Goal: Transaction & Acquisition: Purchase product/service

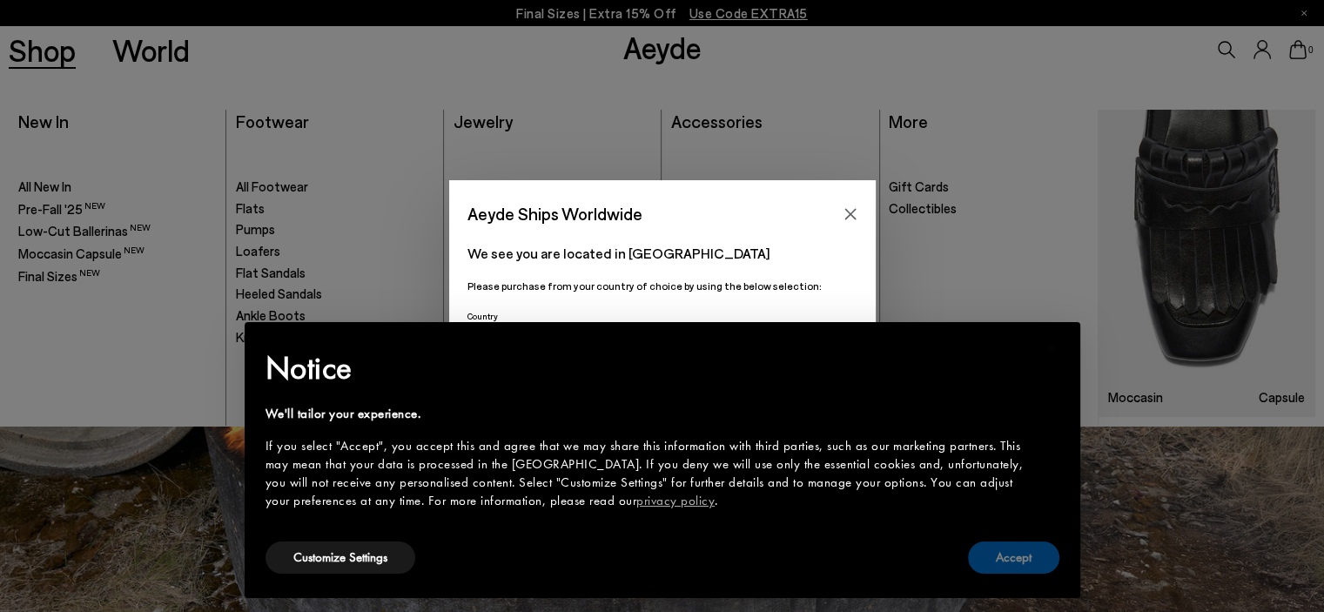
click at [1007, 558] on button "Accept" at bounding box center [1013, 558] width 91 height 32
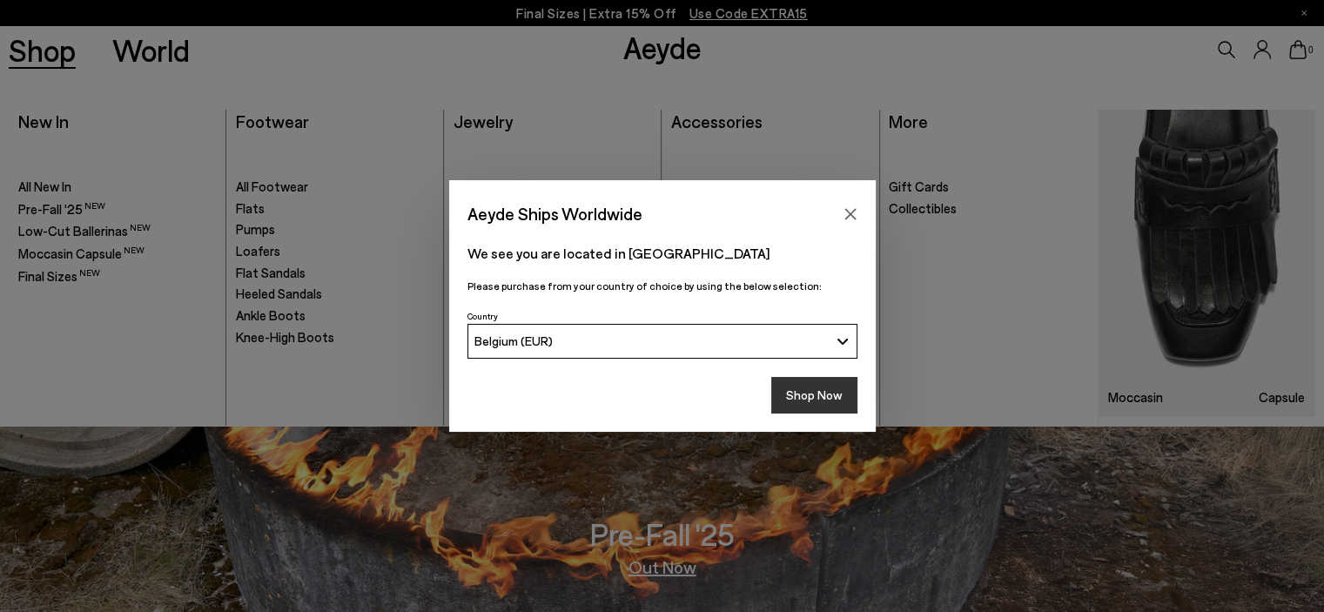
click at [785, 394] on button "Shop Now" at bounding box center [815, 395] width 86 height 37
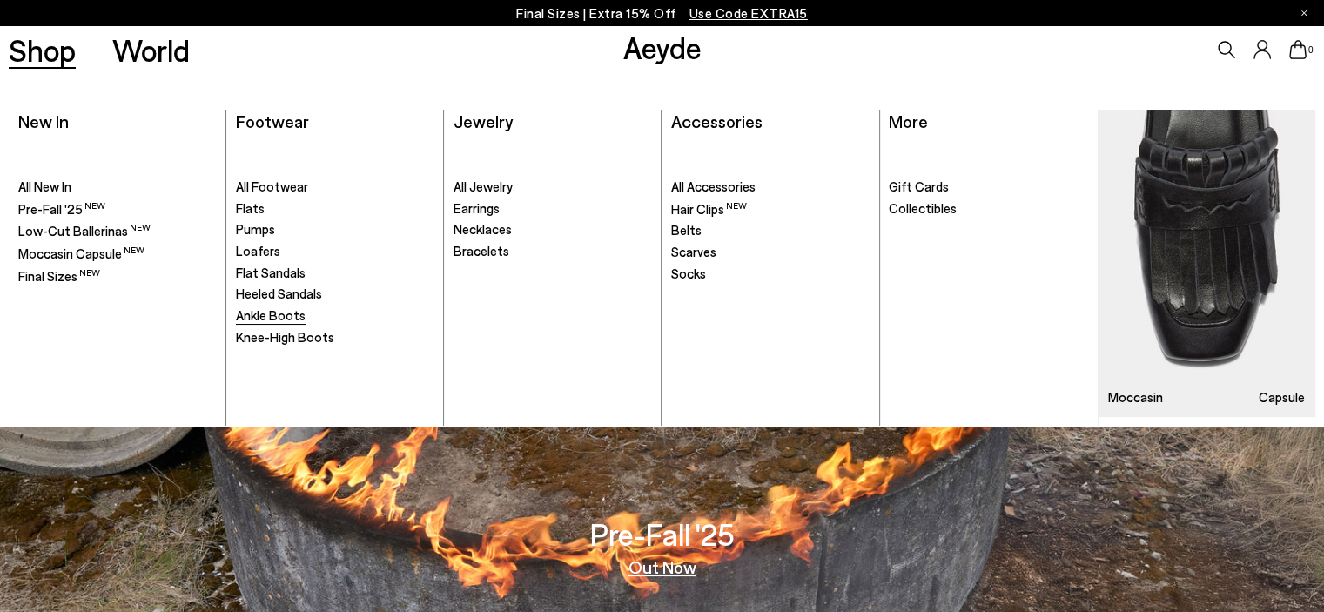
click at [258, 317] on span "Ankle Boots" at bounding box center [271, 315] width 70 height 16
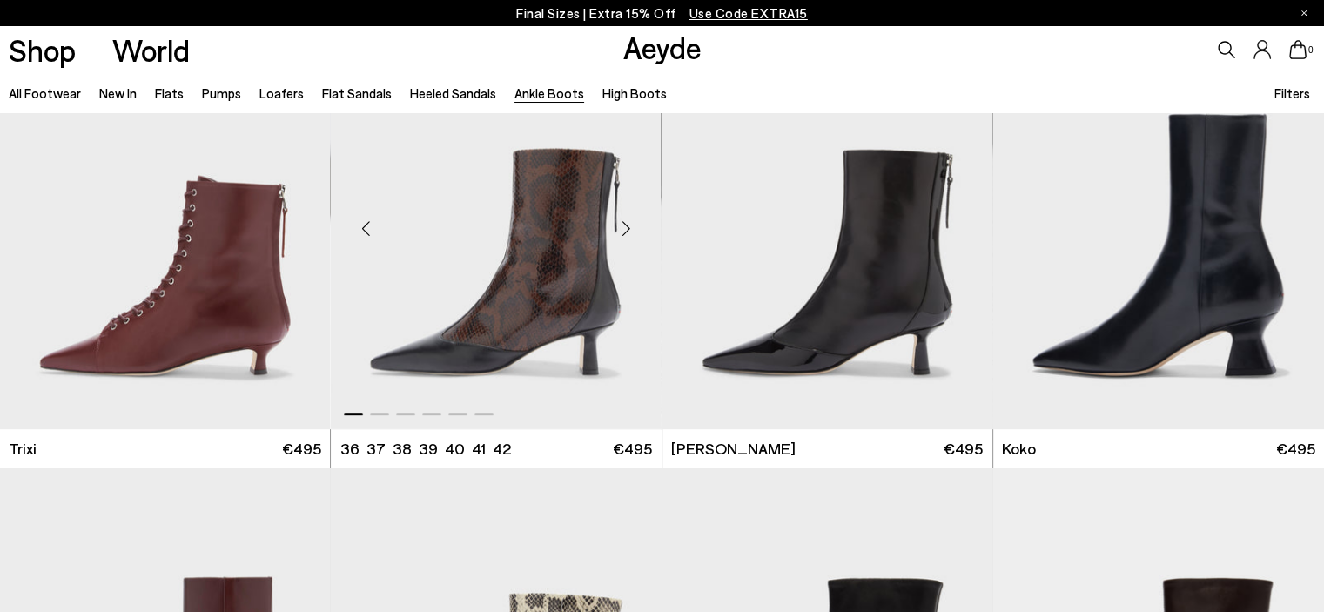
scroll to position [522, 0]
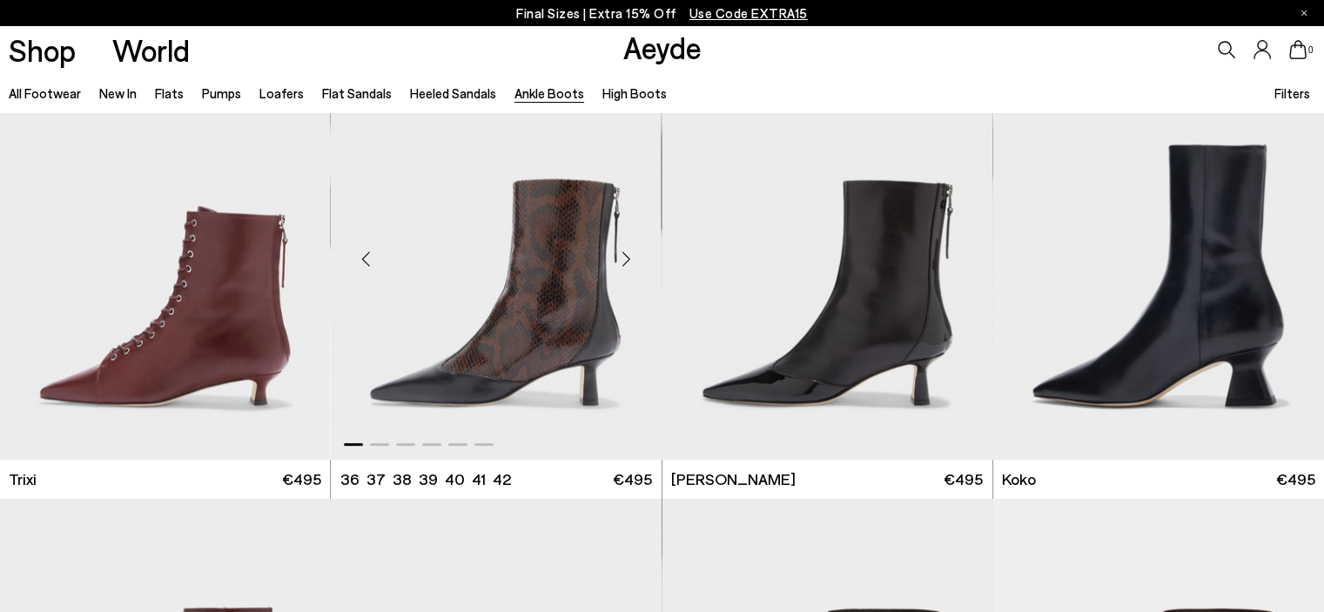
click at [624, 250] on div "Next slide" at bounding box center [627, 259] width 52 height 52
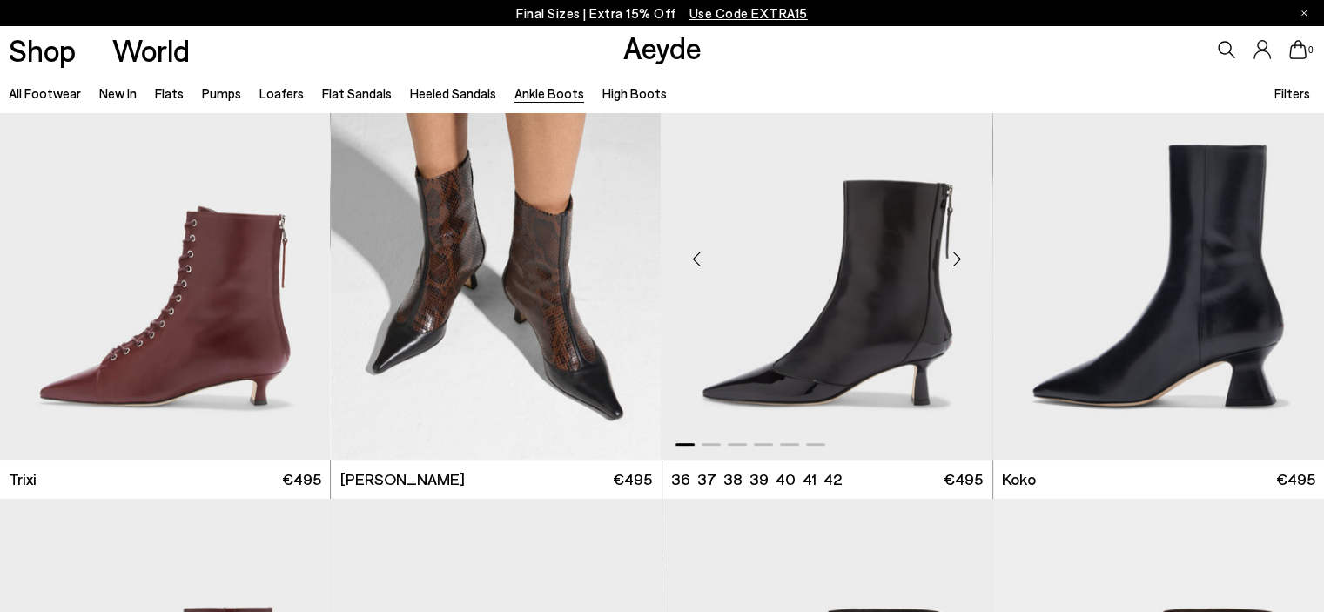
click at [959, 255] on div "Next slide" at bounding box center [958, 259] width 52 height 52
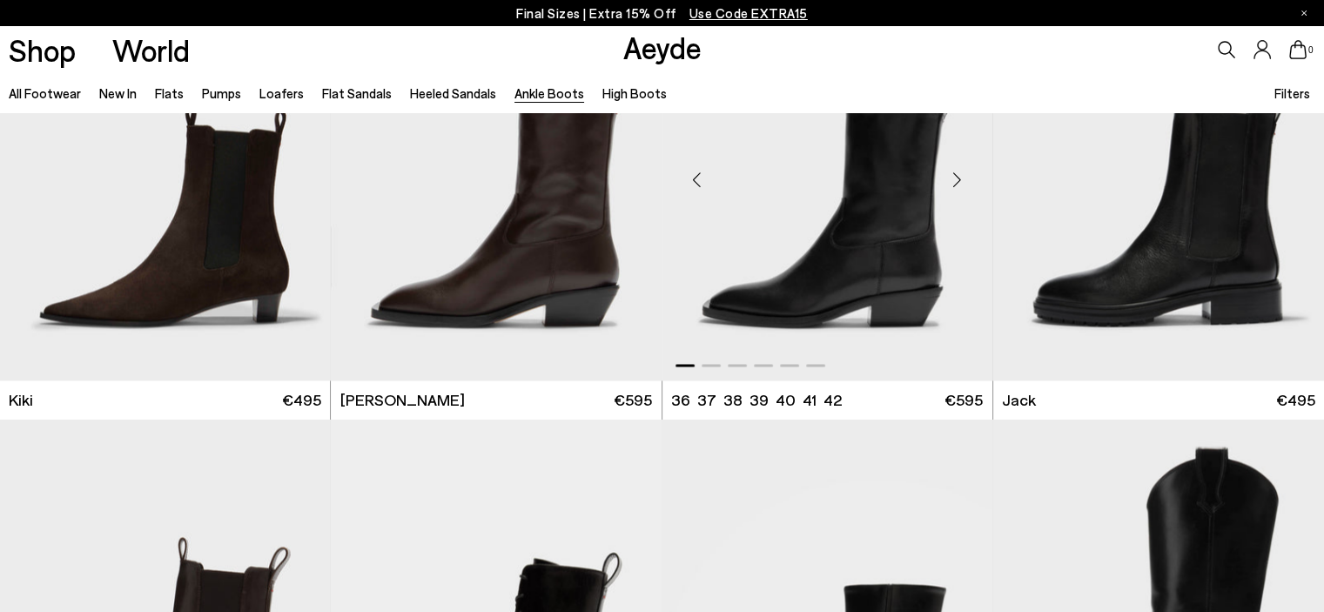
scroll to position [2699, 0]
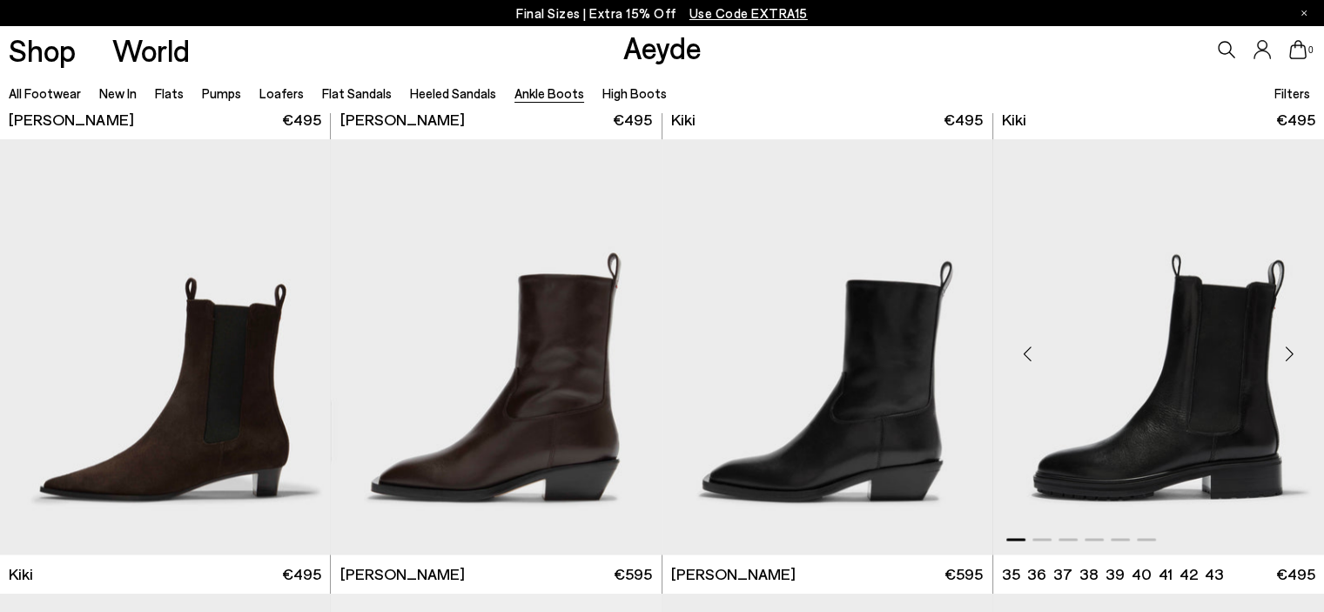
click at [1290, 349] on div "Next slide" at bounding box center [1290, 353] width 52 height 52
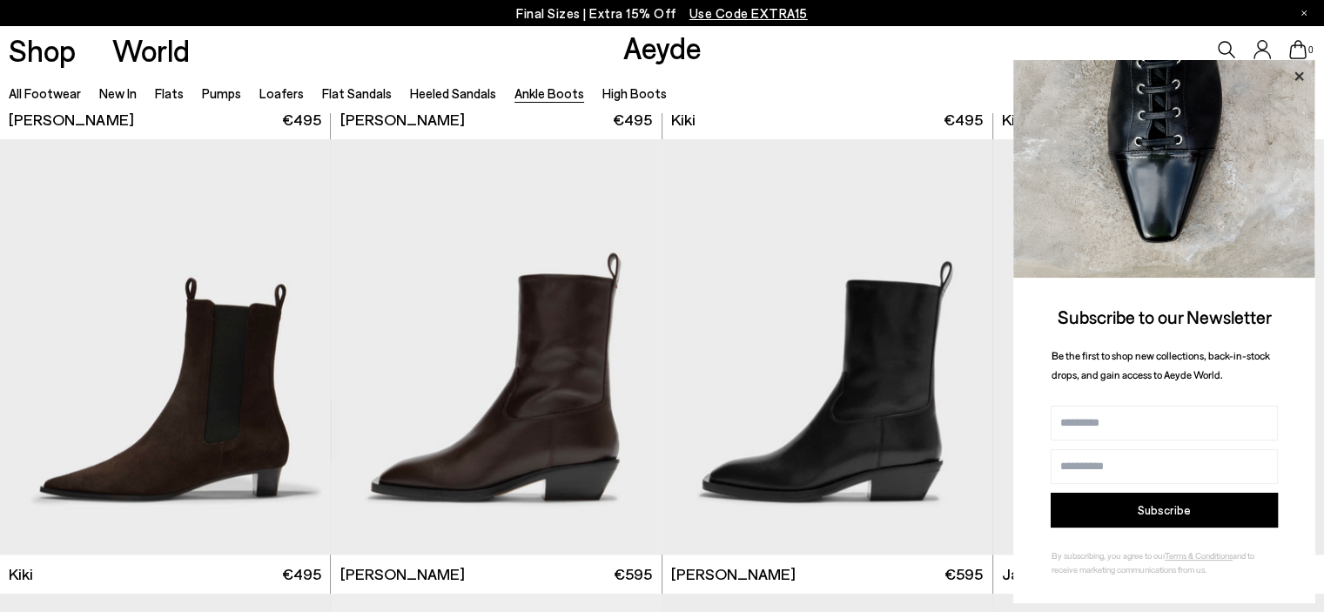
click at [1299, 76] on icon at bounding box center [1299, 75] width 9 height 9
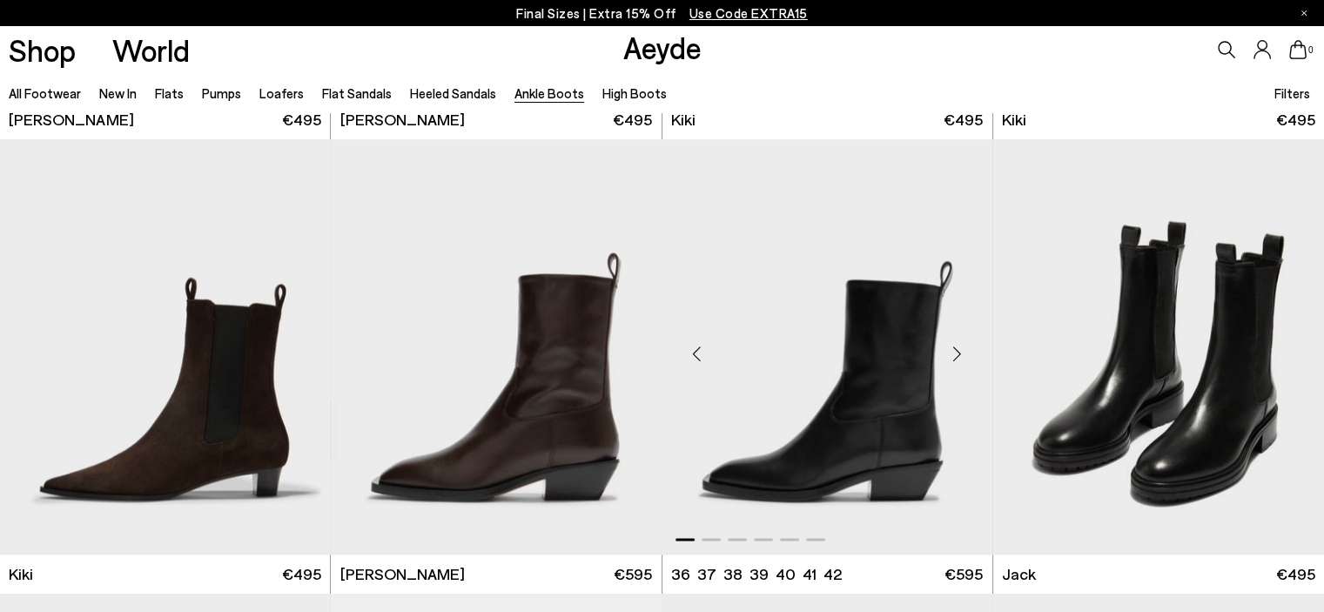
click at [957, 350] on div "Next slide" at bounding box center [958, 353] width 52 height 52
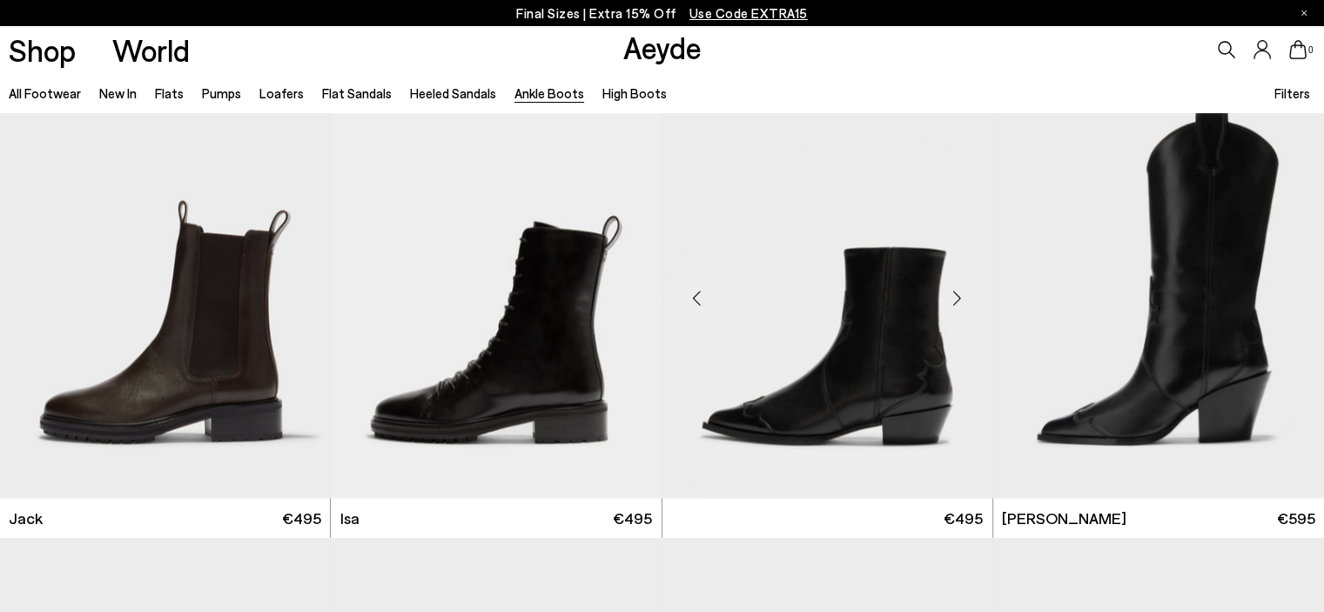
scroll to position [3222, 0]
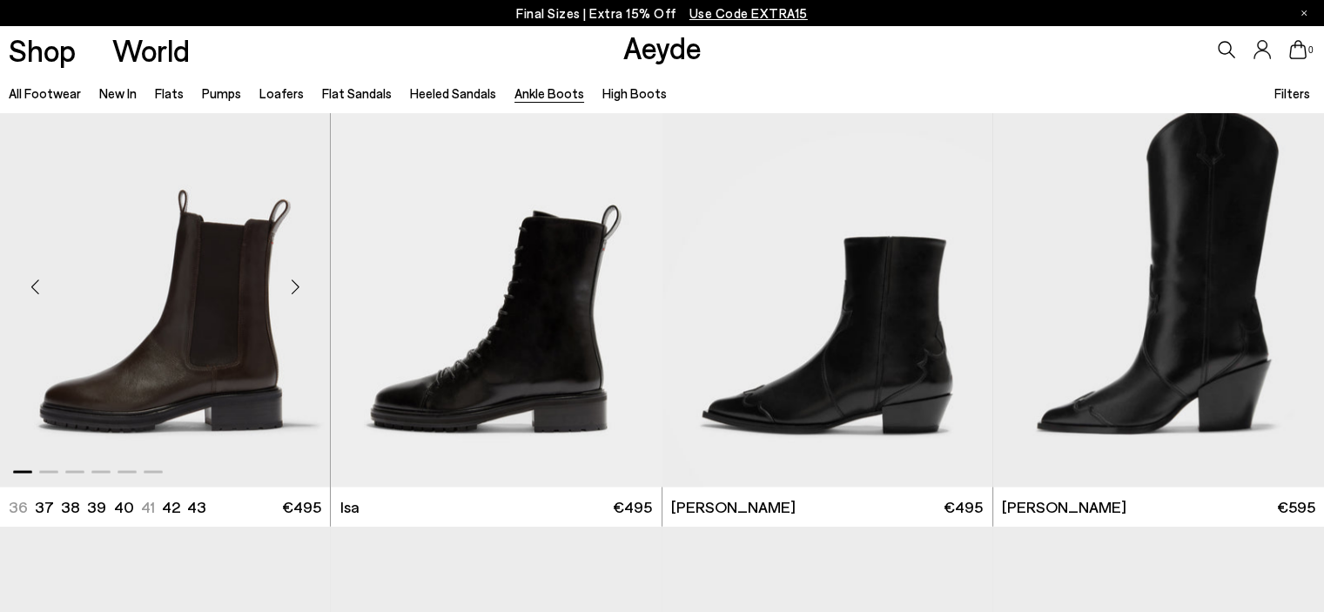
click at [297, 284] on div "Next slide" at bounding box center [295, 285] width 52 height 52
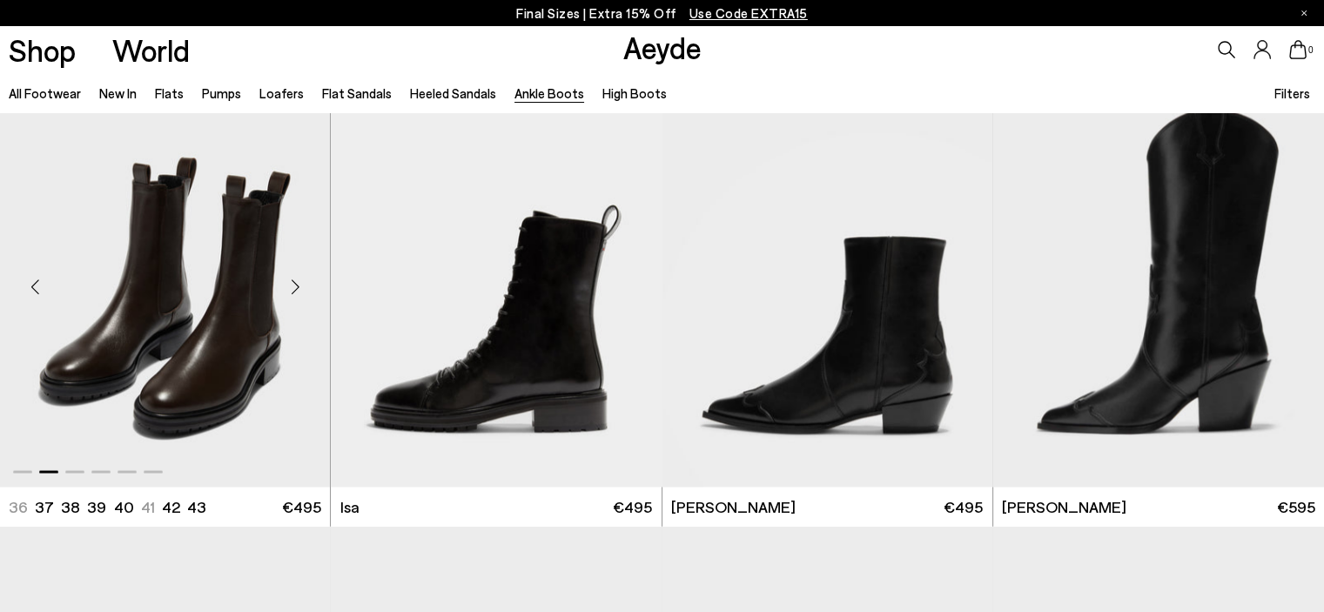
click at [297, 284] on div "Next slide" at bounding box center [295, 285] width 52 height 52
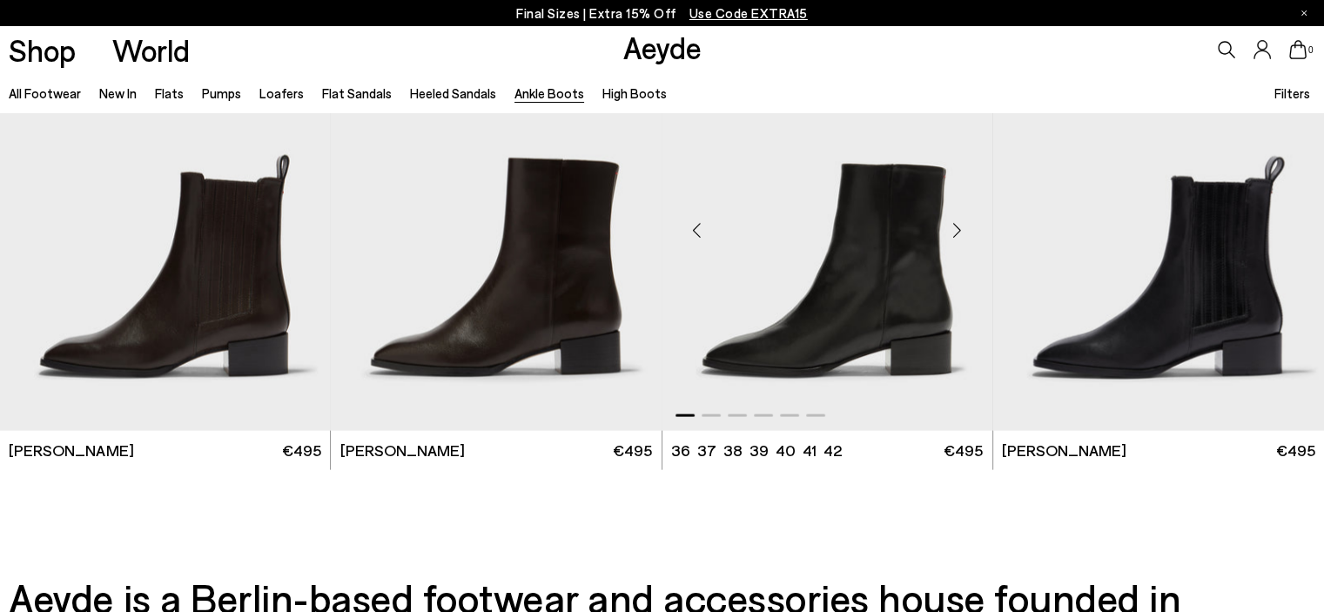
scroll to position [3570, 0]
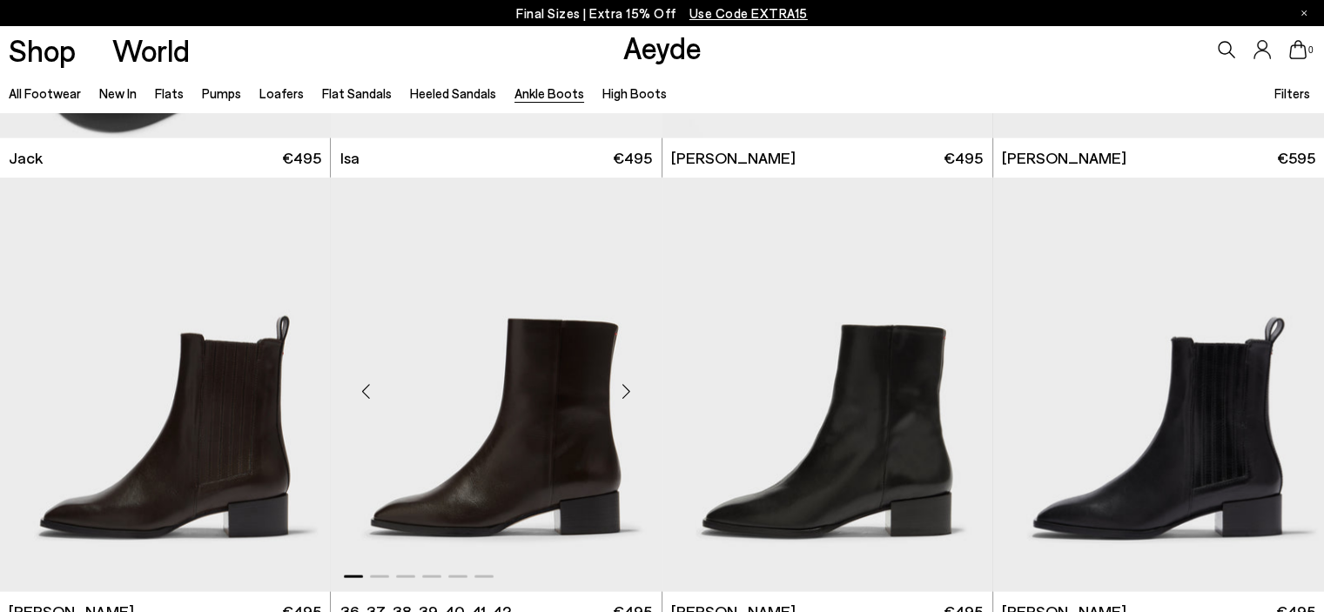
click at [626, 393] on div "Next slide" at bounding box center [627, 392] width 52 height 52
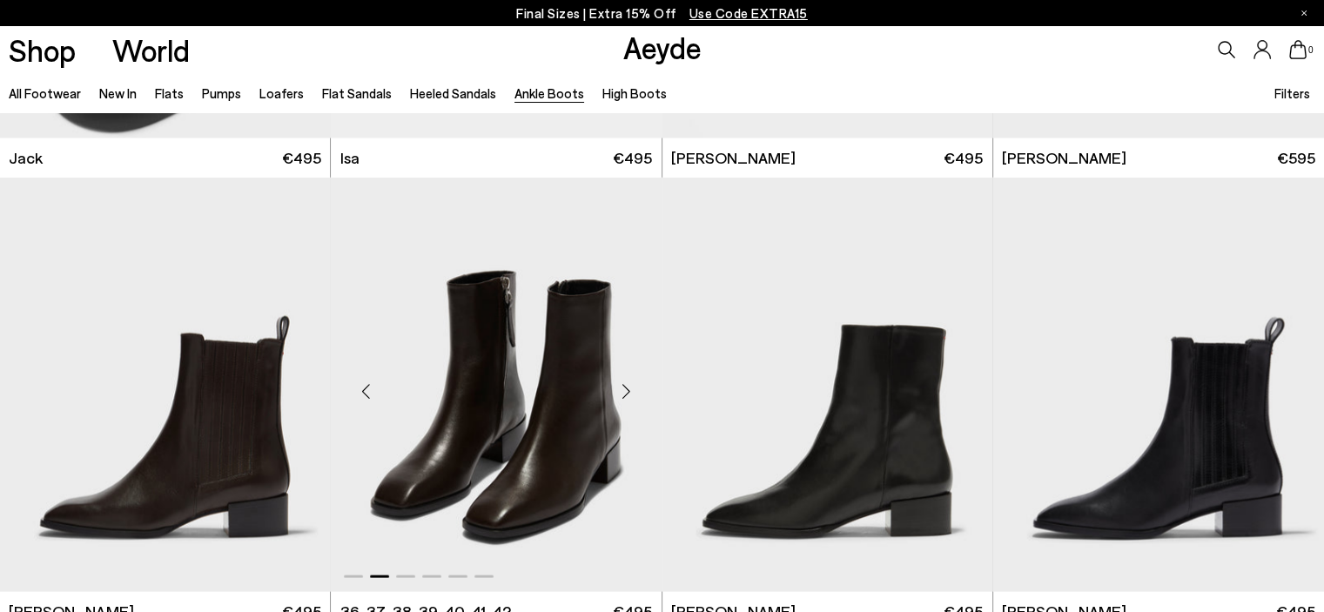
click at [626, 393] on div "Next slide" at bounding box center [627, 392] width 52 height 52
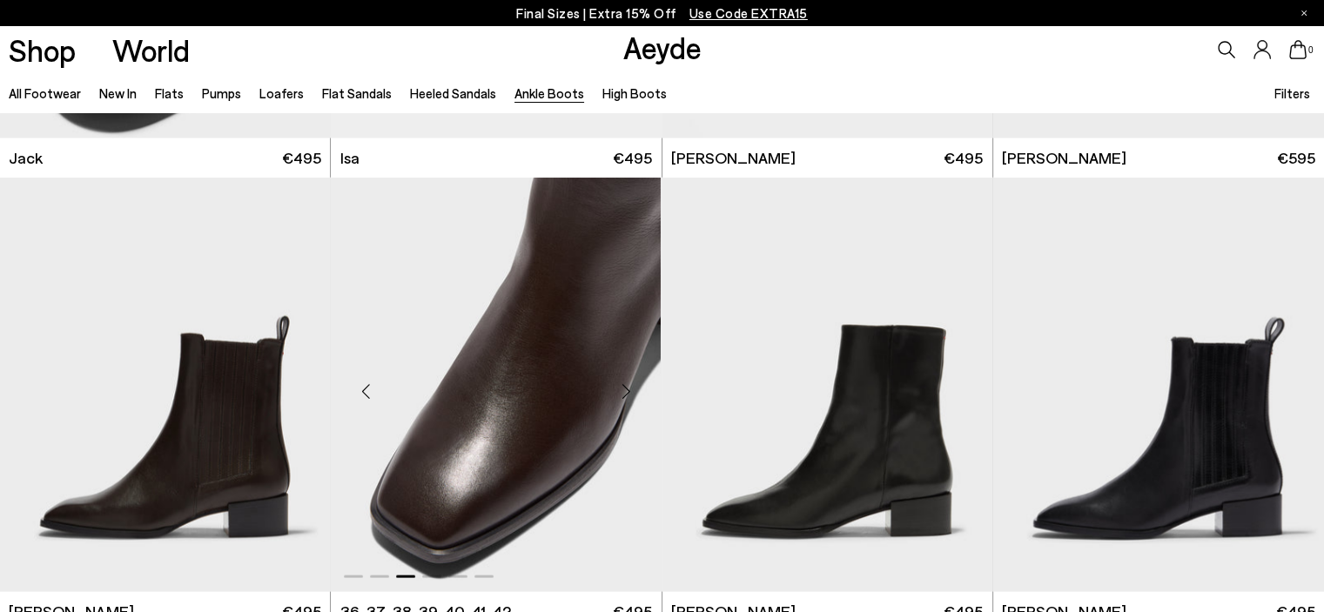
click at [627, 388] on div "Next slide" at bounding box center [627, 392] width 52 height 52
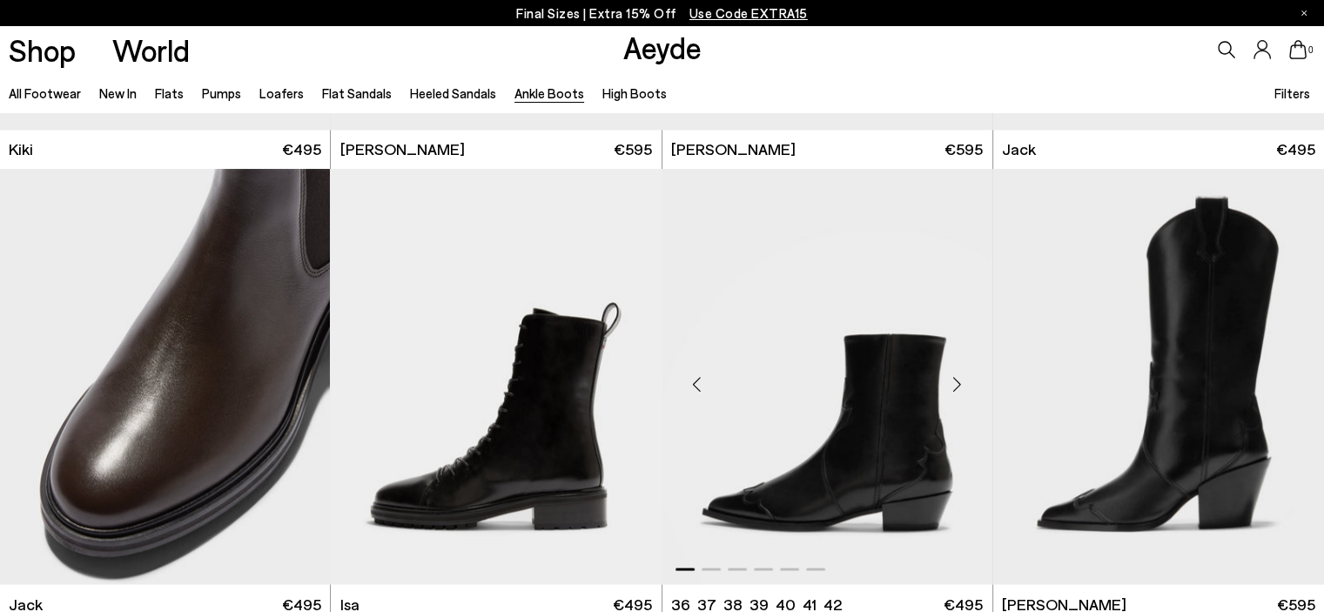
scroll to position [3210, 0]
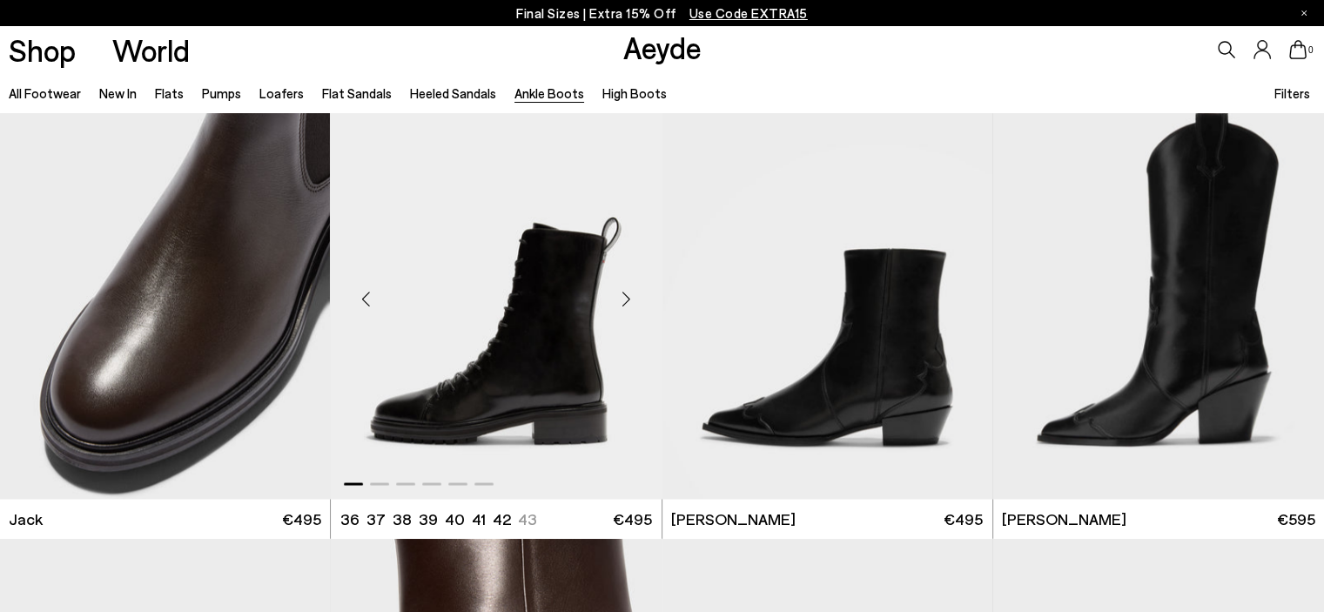
click at [625, 300] on div "Next slide" at bounding box center [627, 298] width 52 height 52
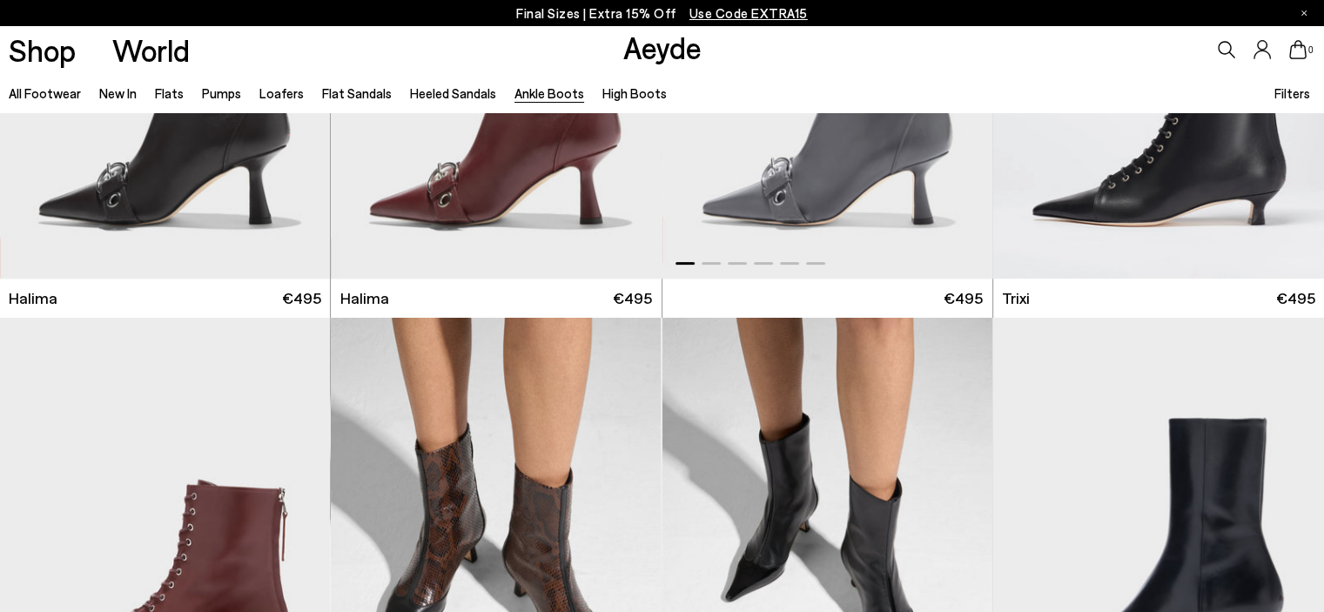
scroll to position [0, 0]
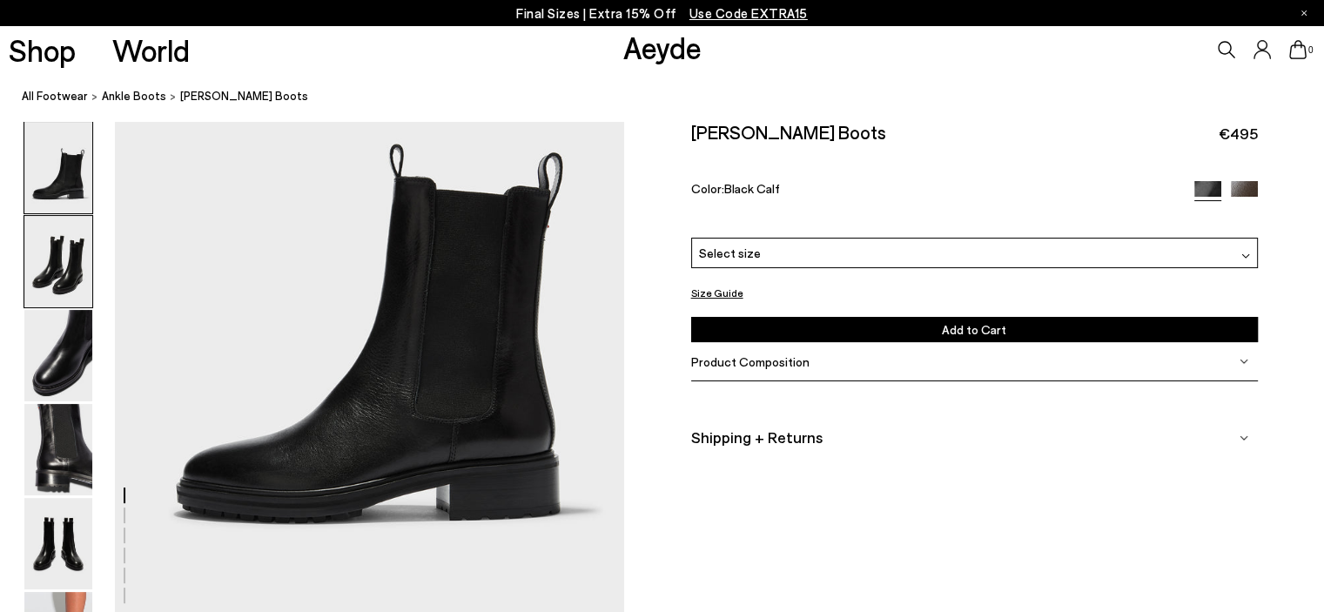
click at [58, 272] on img at bounding box center [58, 261] width 68 height 91
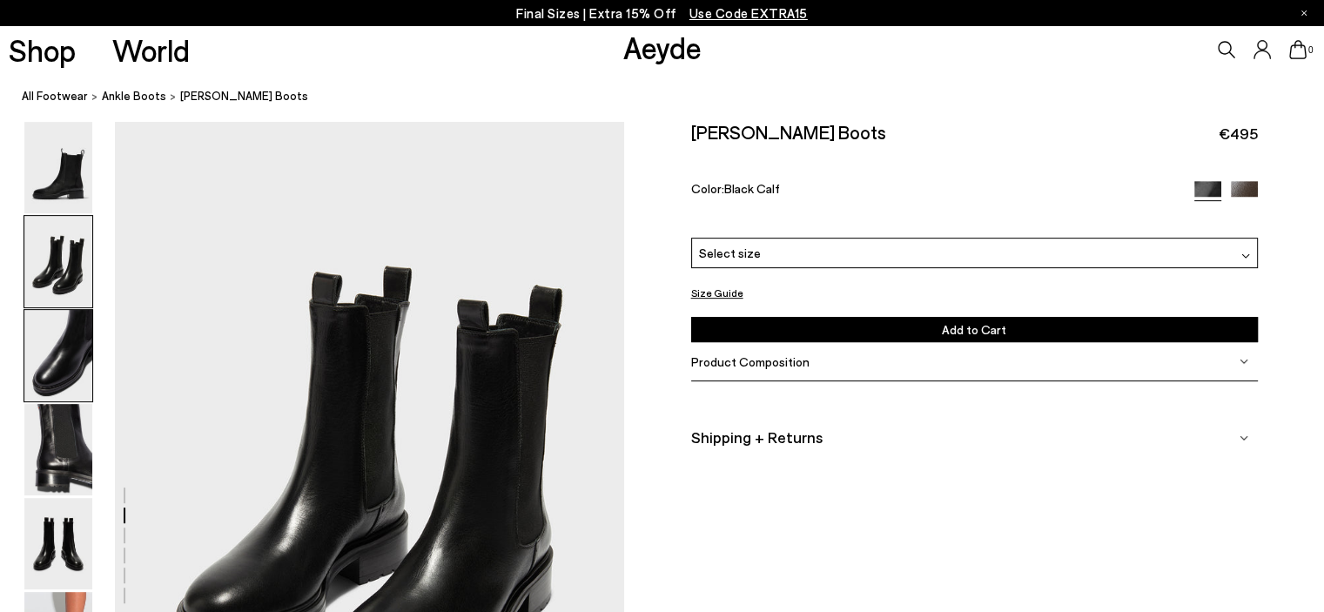
click at [61, 358] on img at bounding box center [58, 355] width 68 height 91
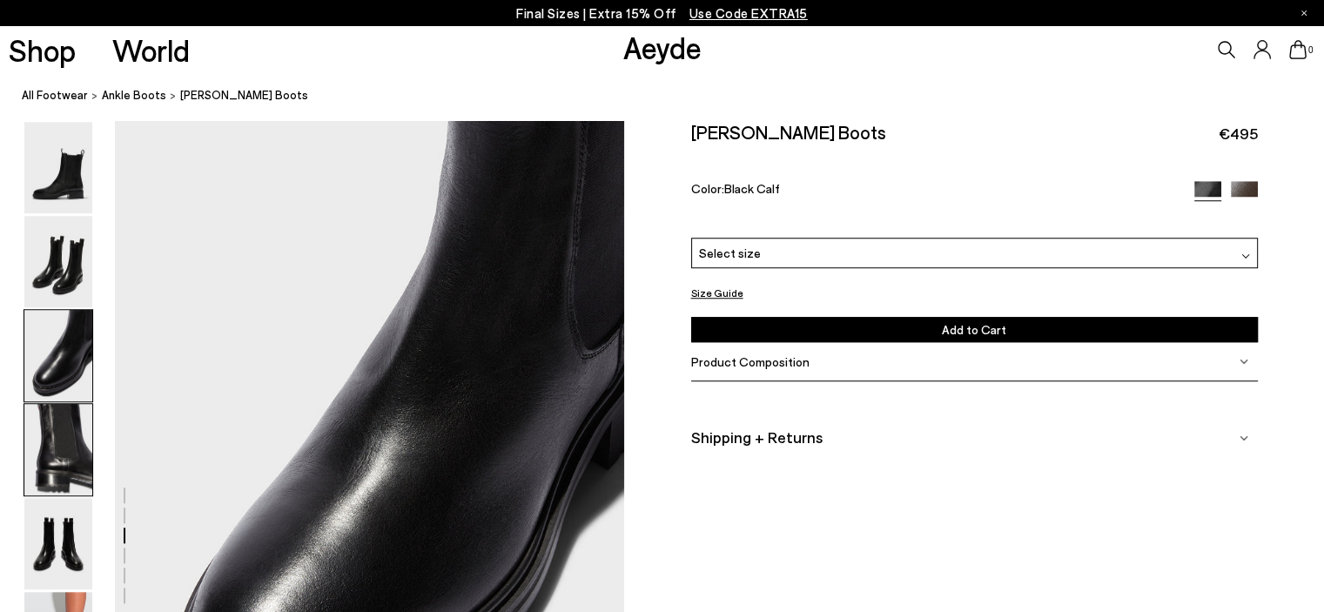
click at [80, 448] on img at bounding box center [58, 449] width 68 height 91
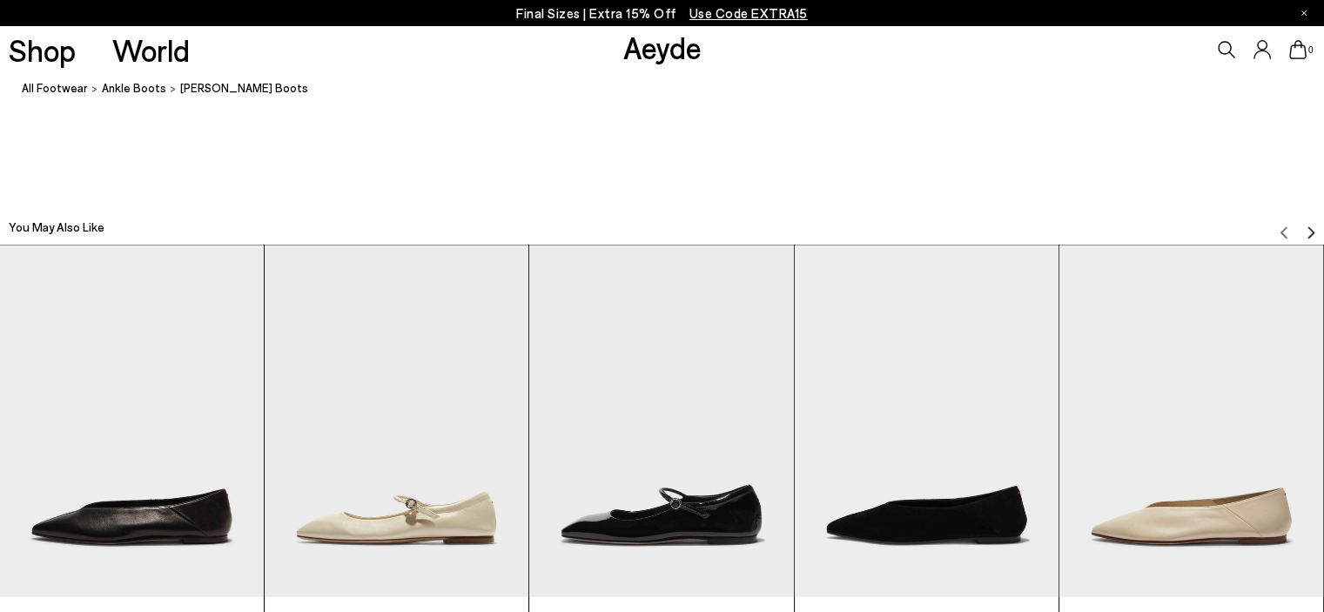
scroll to position [4096, 0]
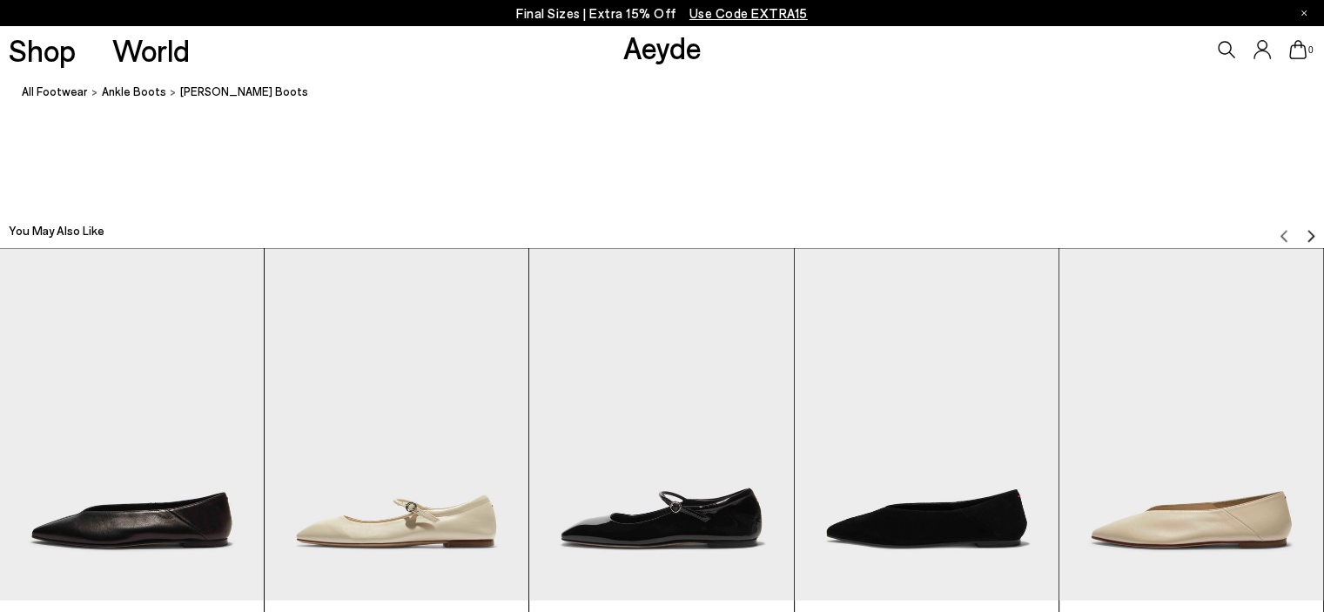
click at [632, 448] on img "3 / 6" at bounding box center [661, 425] width 264 height 352
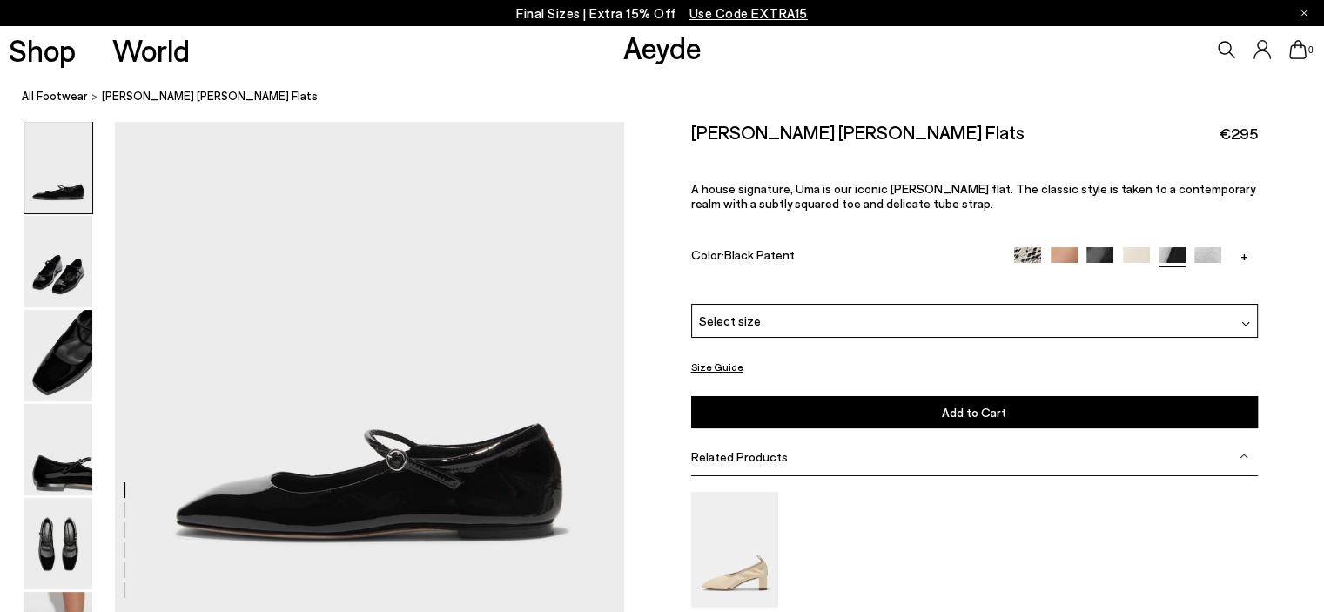
click at [756, 325] on div "Select size" at bounding box center [974, 321] width 567 height 34
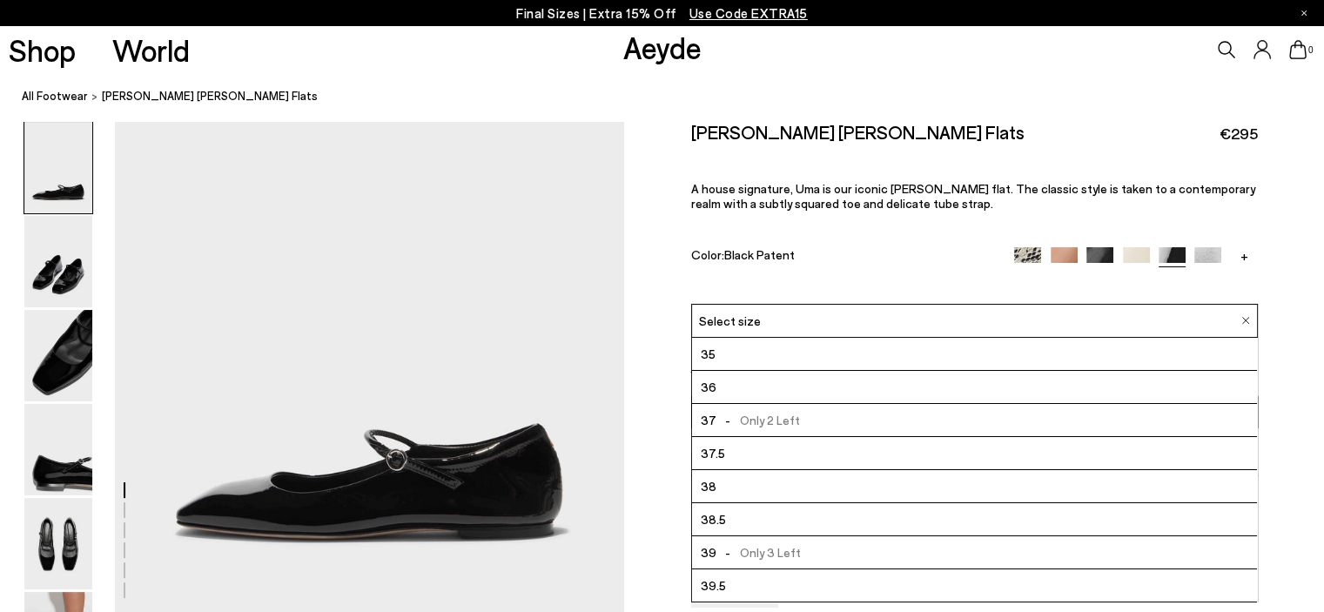
click at [855, 282] on div "[PERSON_NAME] [PERSON_NAME] Flats €295 A house signature, Uma is our iconic [PE…" at bounding box center [974, 212] width 567 height 183
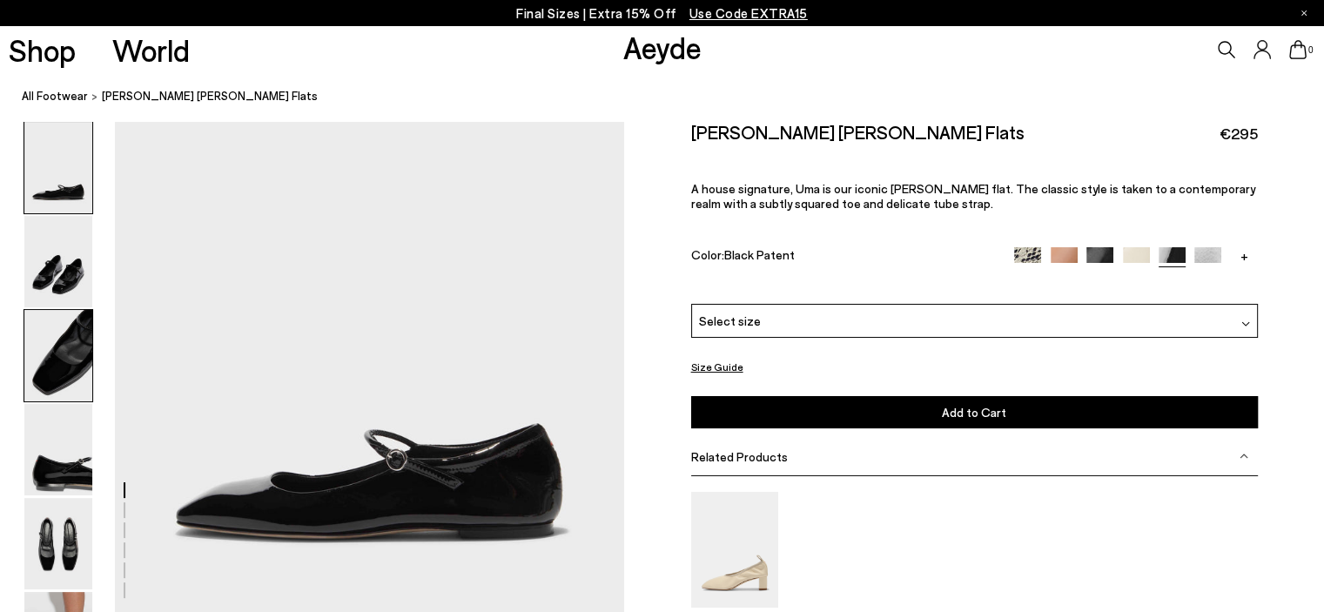
click at [80, 352] on img at bounding box center [58, 355] width 68 height 91
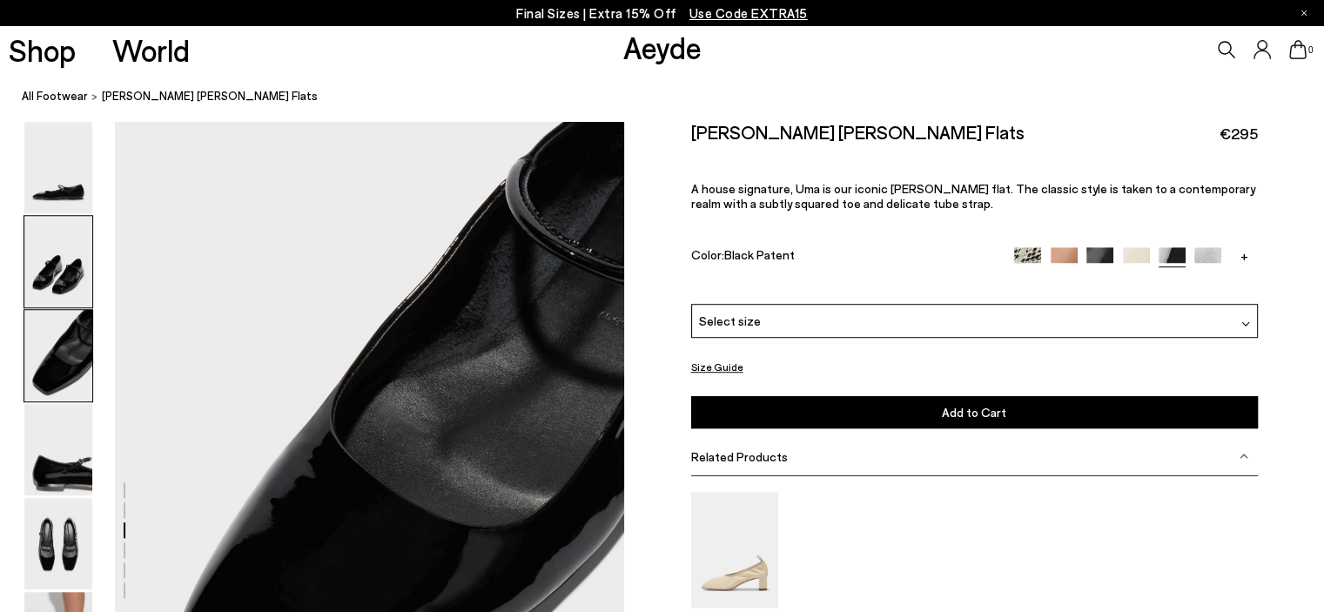
click at [69, 273] on img at bounding box center [58, 261] width 68 height 91
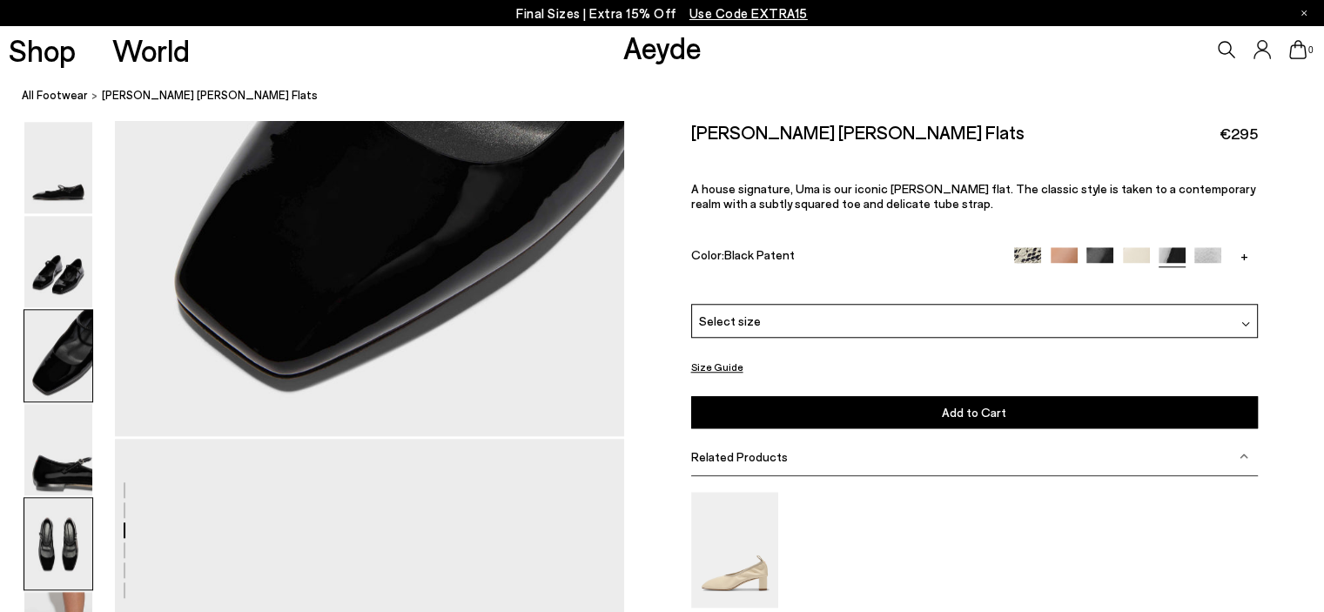
click at [56, 558] on img at bounding box center [58, 543] width 68 height 91
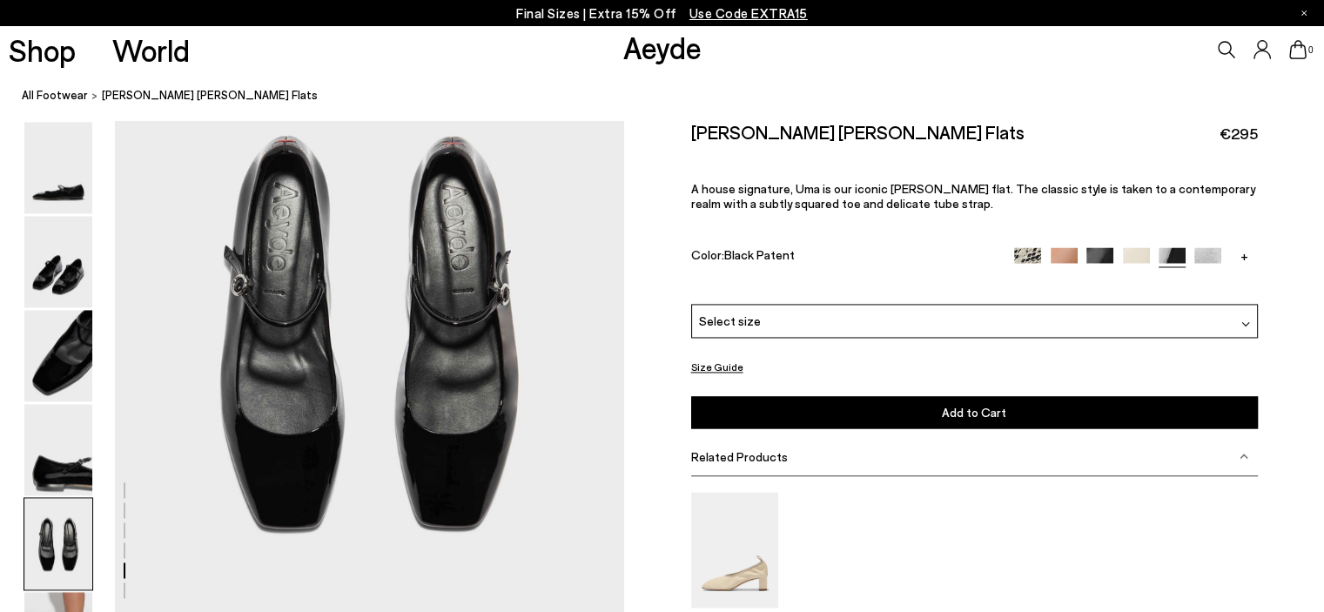
scroll to position [2543, 0]
